Goal: Navigation & Orientation: Find specific page/section

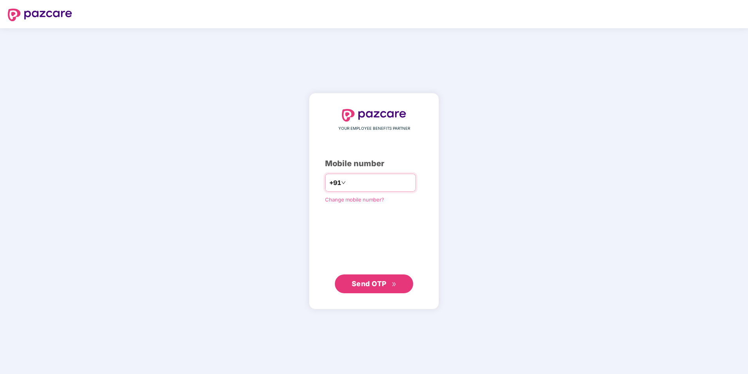
click at [377, 187] on input "number" at bounding box center [379, 182] width 64 height 13
type input "**********"
click at [389, 284] on span "Send OTP" at bounding box center [374, 283] width 45 height 11
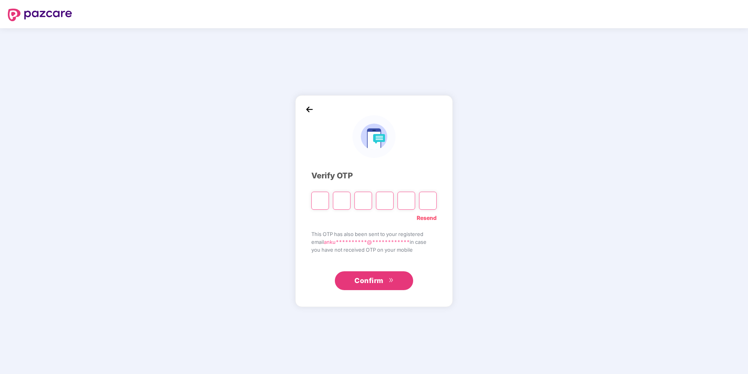
type input "*"
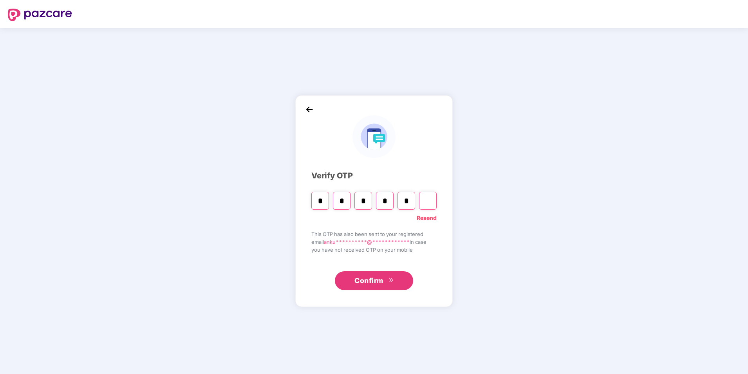
type input "*"
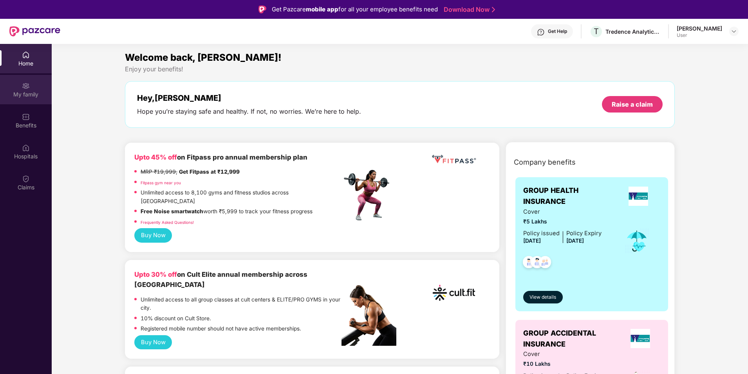
click at [29, 95] on div "My family" at bounding box center [26, 94] width 52 height 8
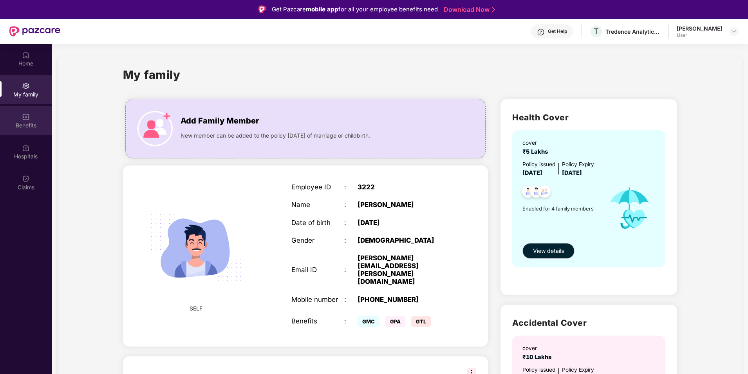
click at [31, 121] on div "Benefits" at bounding box center [26, 125] width 52 height 8
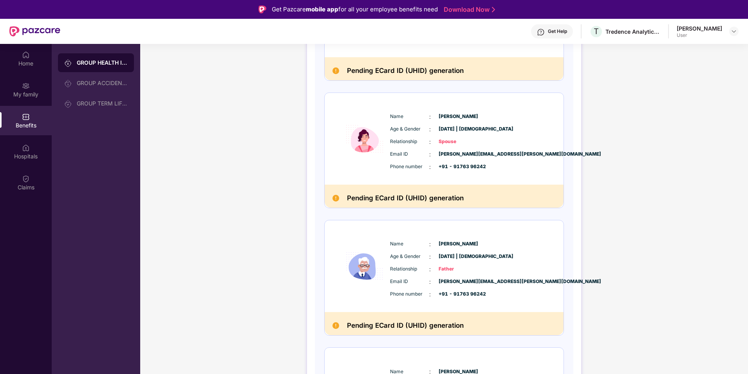
scroll to position [290, 0]
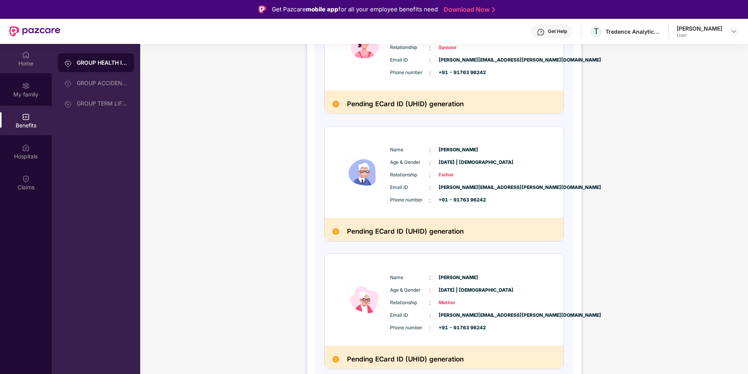
click at [27, 65] on div "Home" at bounding box center [26, 63] width 52 height 8
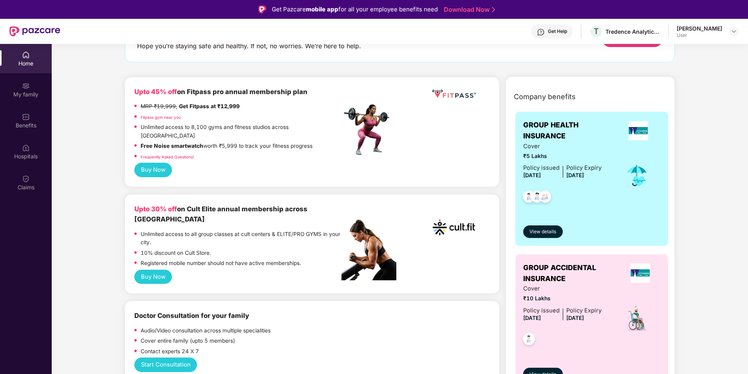
scroll to position [78, 0]
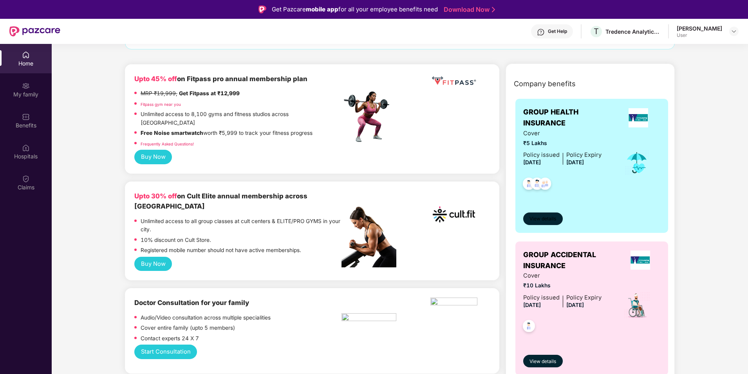
click at [541, 218] on span "View details" at bounding box center [542, 218] width 27 height 7
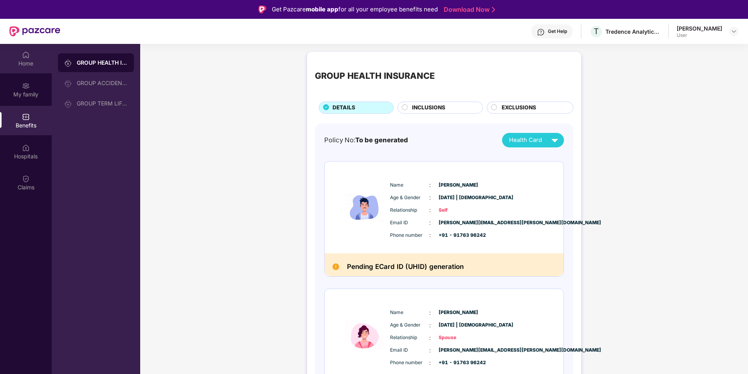
click at [36, 54] on div "Home" at bounding box center [26, 58] width 52 height 29
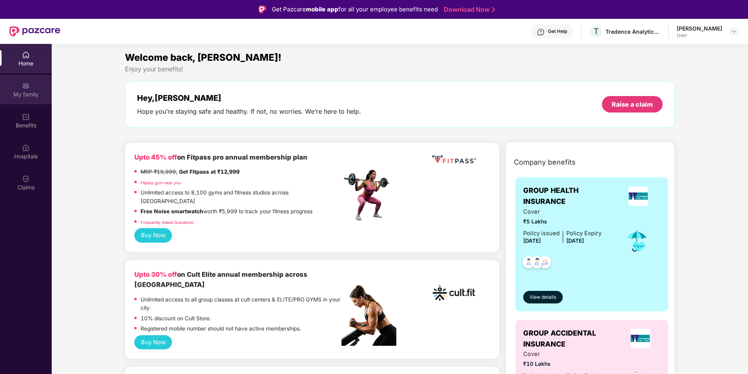
click at [27, 95] on div "My family" at bounding box center [26, 94] width 52 height 8
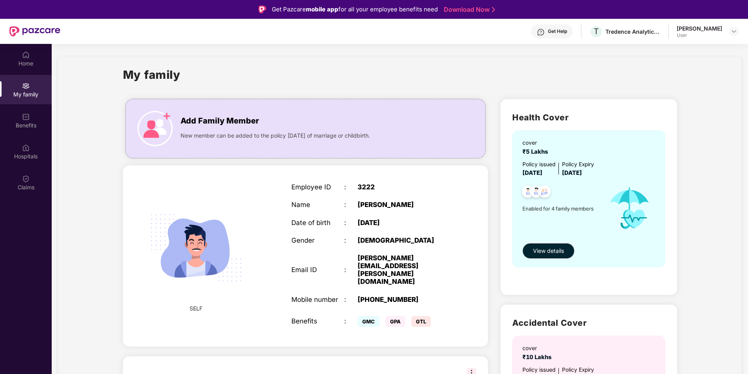
click at [544, 36] on img at bounding box center [541, 32] width 8 height 8
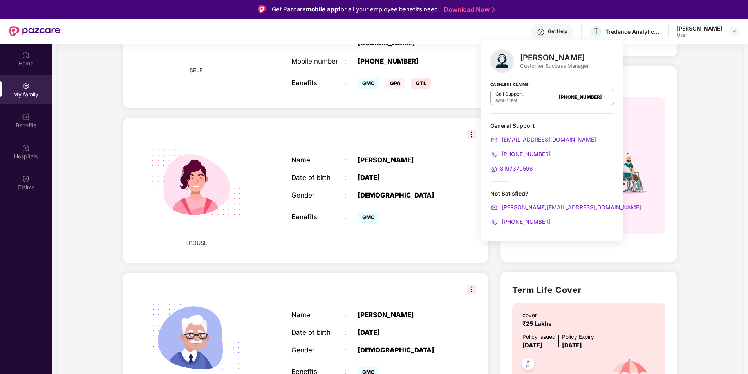
scroll to position [313, 0]
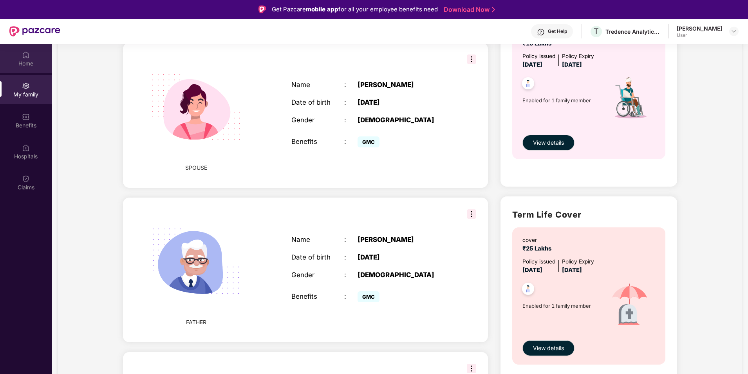
click at [30, 61] on div "Home" at bounding box center [26, 64] width 52 height 8
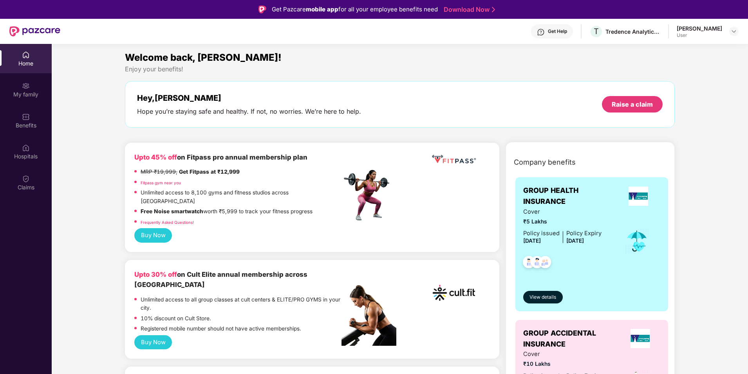
click at [555, 29] on div "Get Help" at bounding box center [557, 31] width 19 height 6
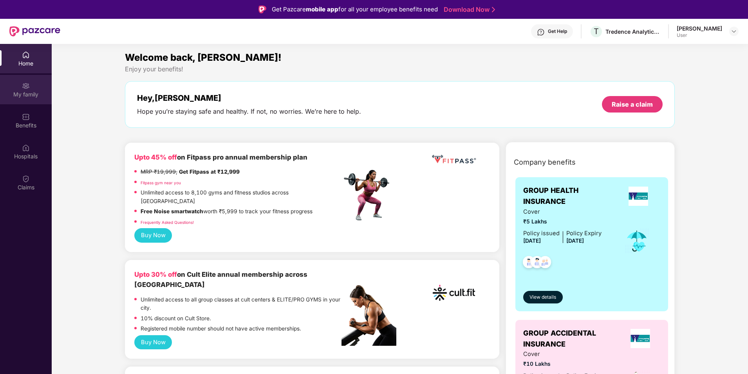
click at [21, 80] on div "My family" at bounding box center [26, 89] width 52 height 29
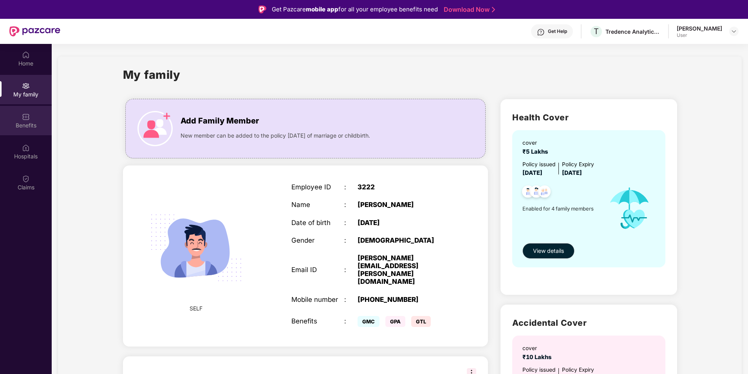
click at [21, 123] on div "Benefits" at bounding box center [26, 125] width 52 height 8
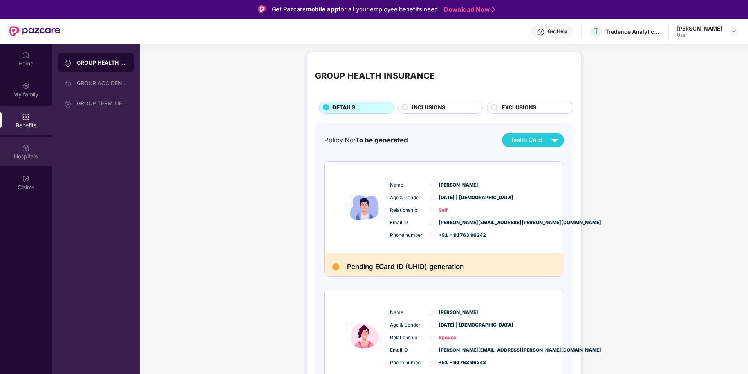
click at [27, 161] on div "Hospitals" at bounding box center [26, 151] width 52 height 29
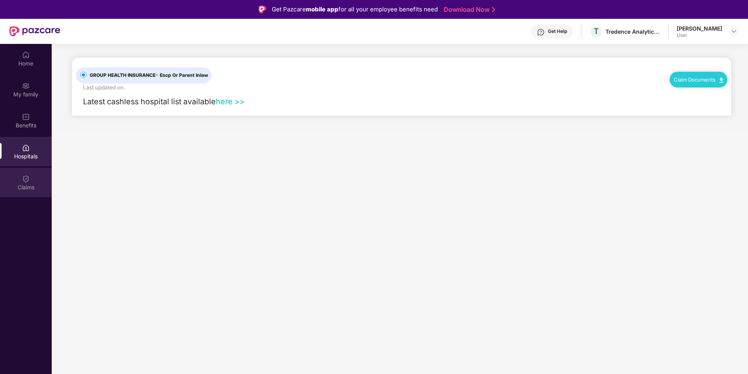
click at [27, 185] on div "Claims" at bounding box center [26, 187] width 52 height 8
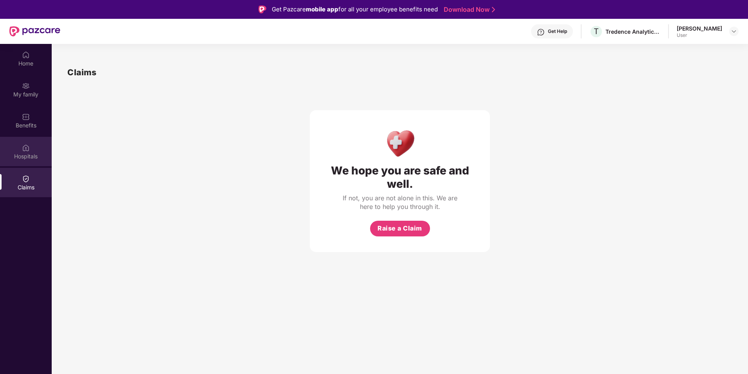
click at [28, 152] on div "Hospitals" at bounding box center [26, 156] width 52 height 8
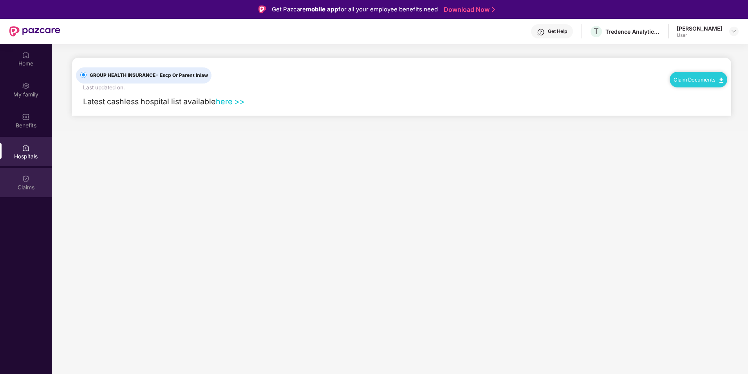
click at [27, 176] on img at bounding box center [26, 179] width 8 height 8
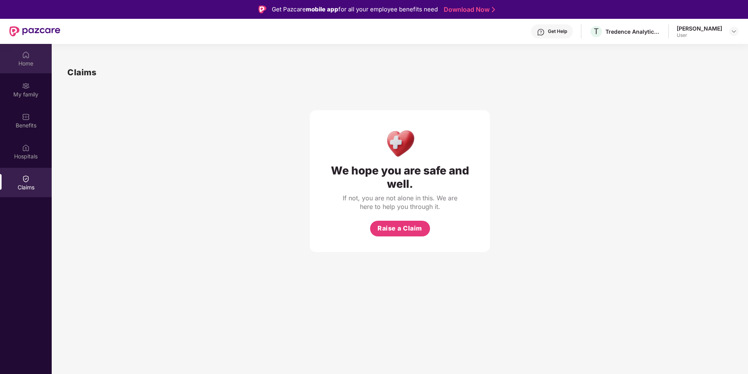
click at [15, 63] on div "Home" at bounding box center [26, 64] width 52 height 8
